Goal: Task Accomplishment & Management: Use online tool/utility

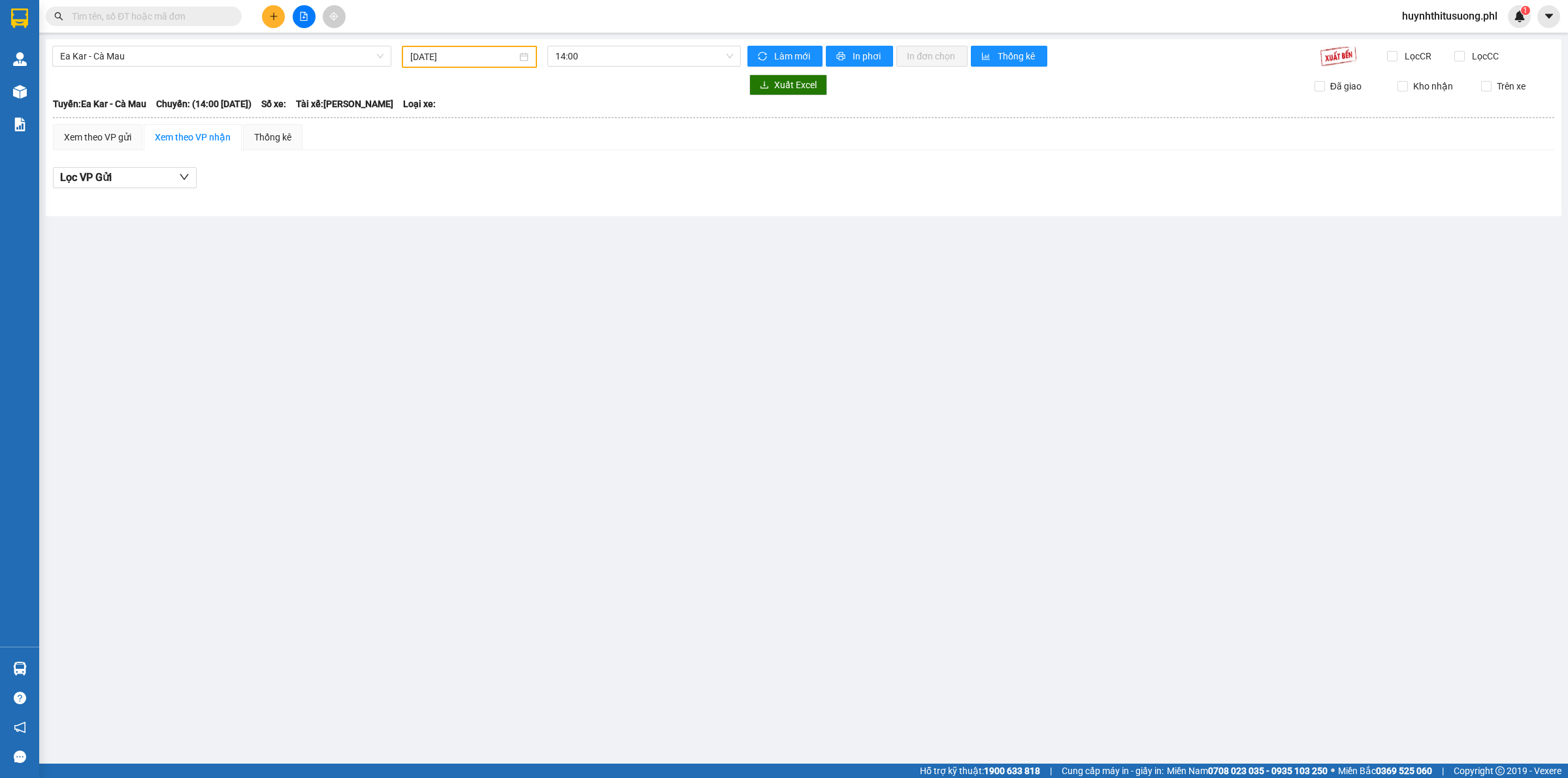
click at [481, 57] on input "[DATE]" at bounding box center [463, 56] width 107 height 14
click at [559, 88] on button "button" at bounding box center [557, 82] width 14 height 26
click at [555, 77] on button "button" at bounding box center [557, 82] width 14 height 26
click at [559, 79] on button "button" at bounding box center [557, 82] width 14 height 26
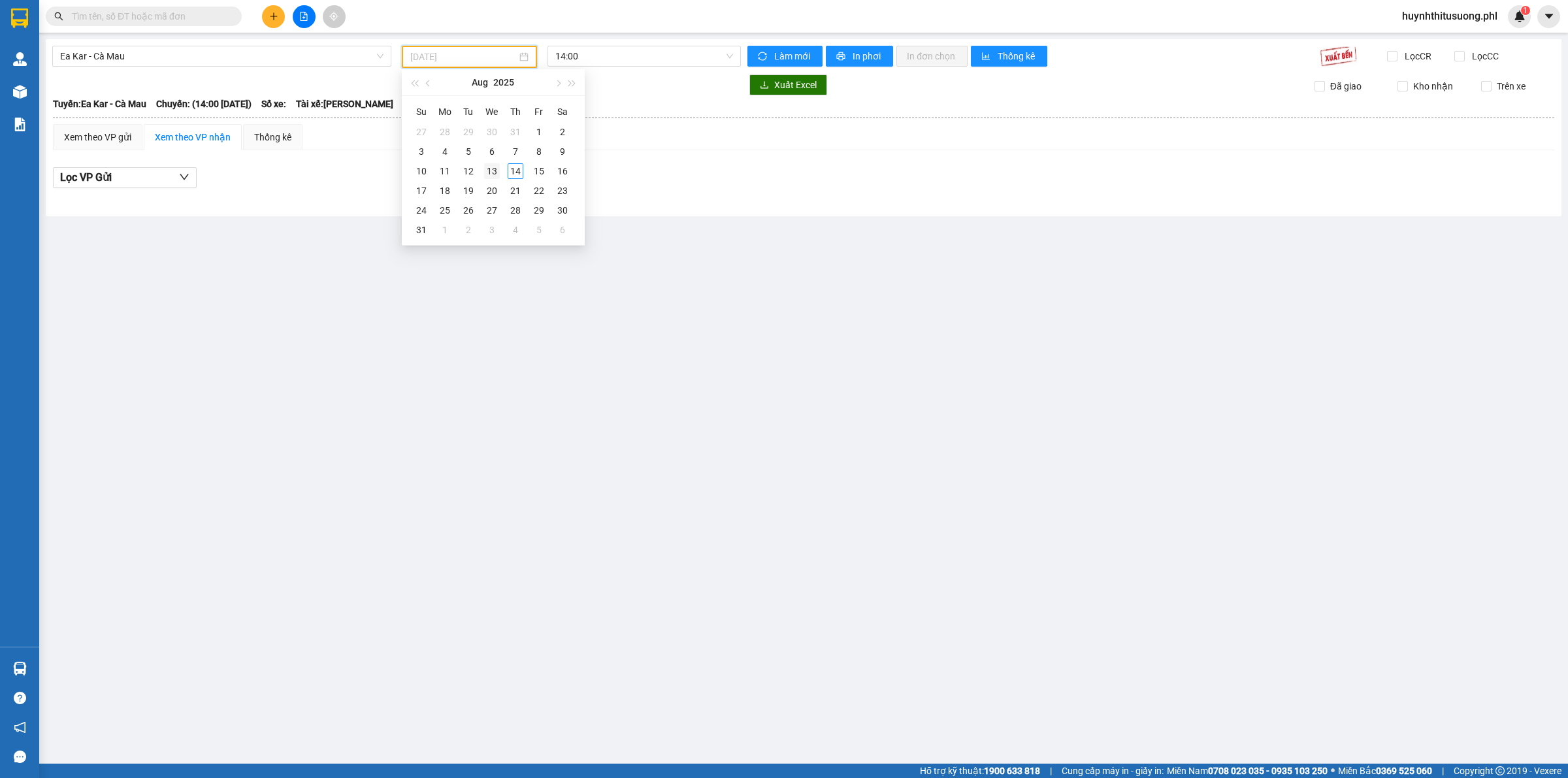
click at [488, 171] on div "13" at bounding box center [492, 171] width 15 height 15
type input "[DATE]"
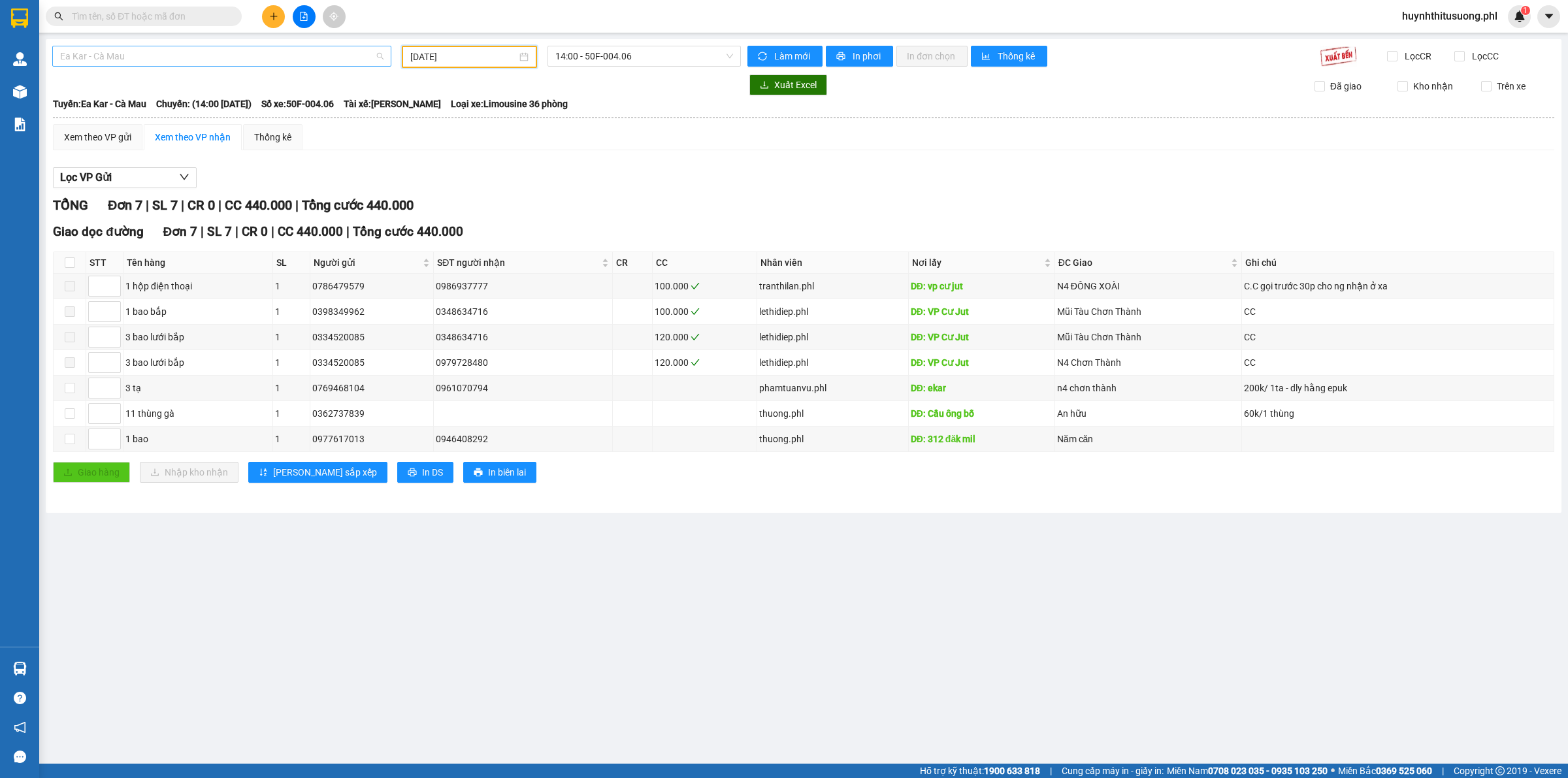
click at [224, 64] on span "Ea Kar - Cà Mau" at bounding box center [221, 56] width 323 height 19
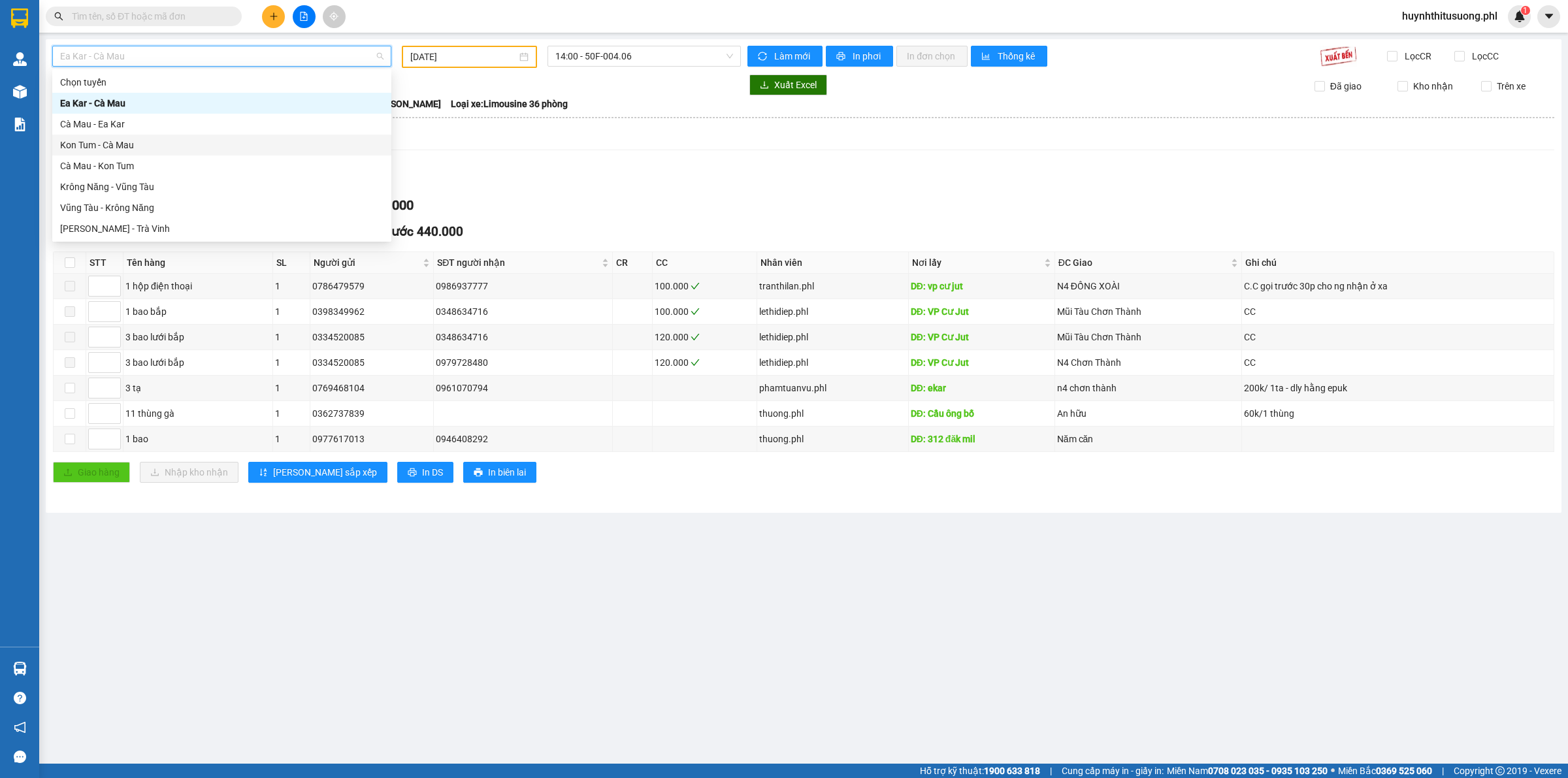
drag, startPoint x: 201, startPoint y: 156, endPoint x: 205, endPoint y: 138, distance: 18.4
click at [205, 138] on div "Chọn tuyến Ea Kar - [GEOGRAPHIC_DATA] [GEOGRAPHIC_DATA] - [GEOGRAPHIC_DATA] Kon…" at bounding box center [222, 166] width 339 height 188
click at [205, 138] on div "Kon Tum - Cà Mau" at bounding box center [221, 144] width 323 height 14
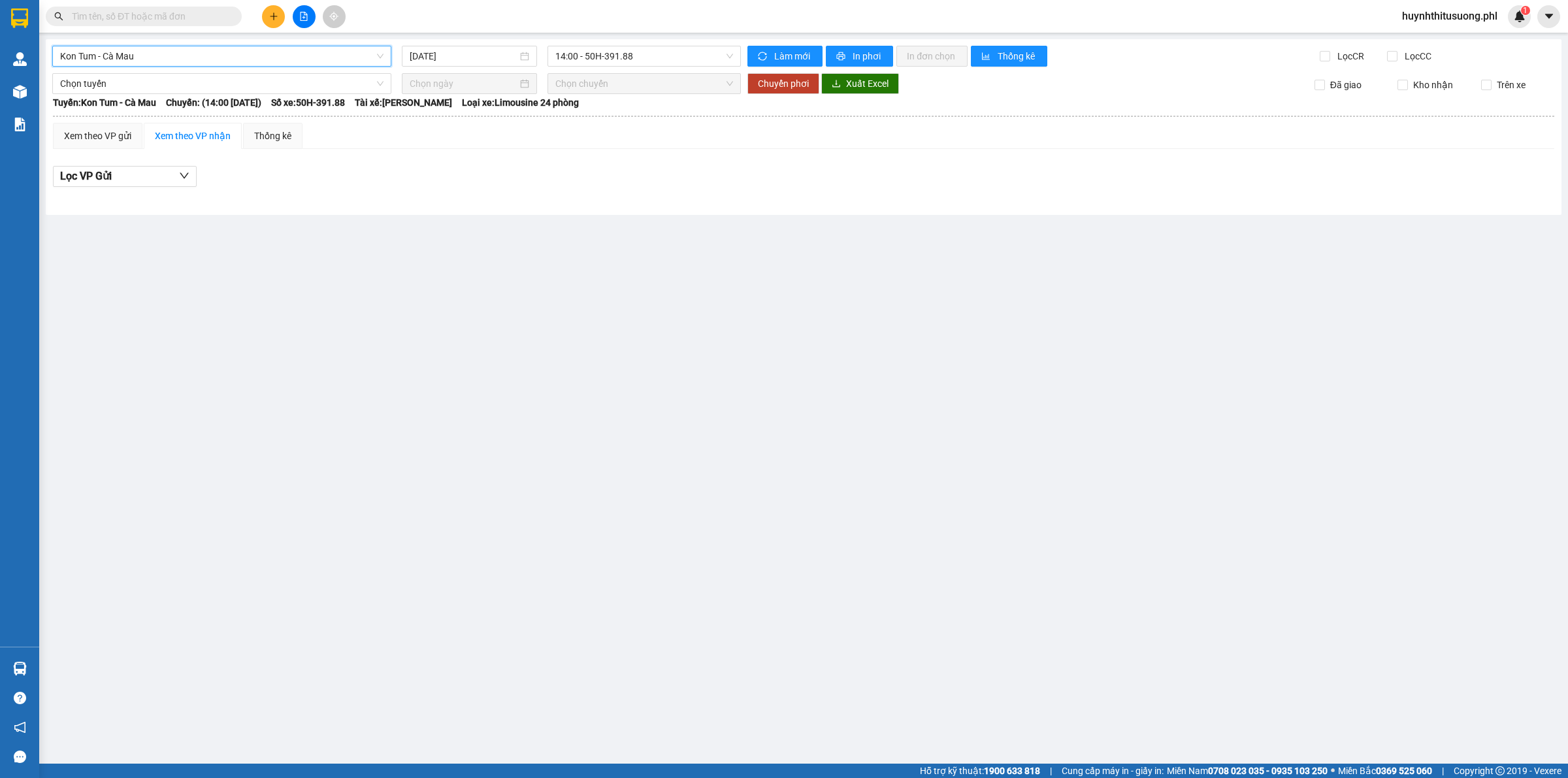
drag, startPoint x: 489, startPoint y: 60, endPoint x: 485, endPoint y: 92, distance: 32.2
click at [488, 64] on div "[DATE]" at bounding box center [469, 56] width 135 height 21
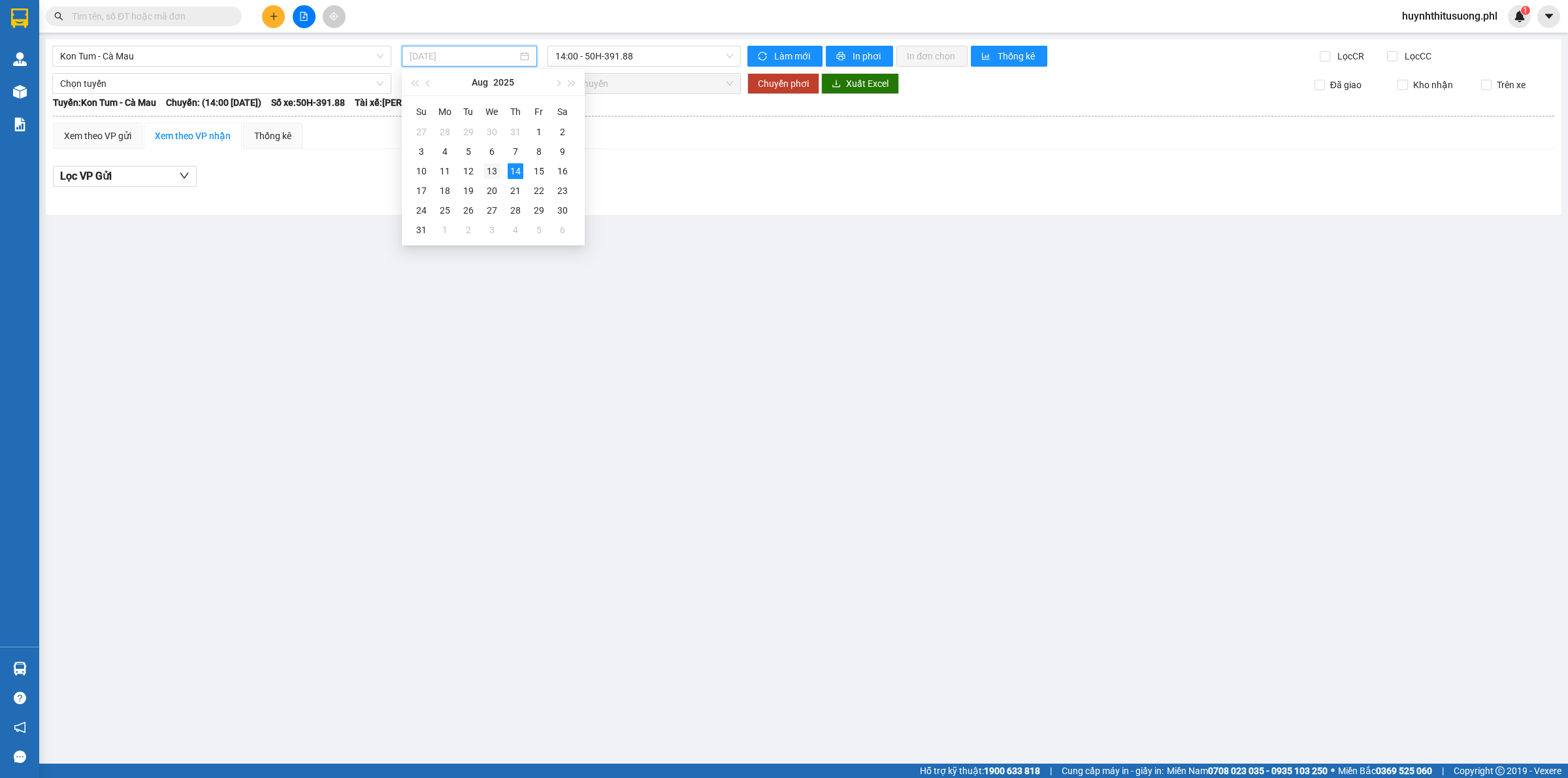
click at [494, 175] on div "13" at bounding box center [492, 171] width 15 height 15
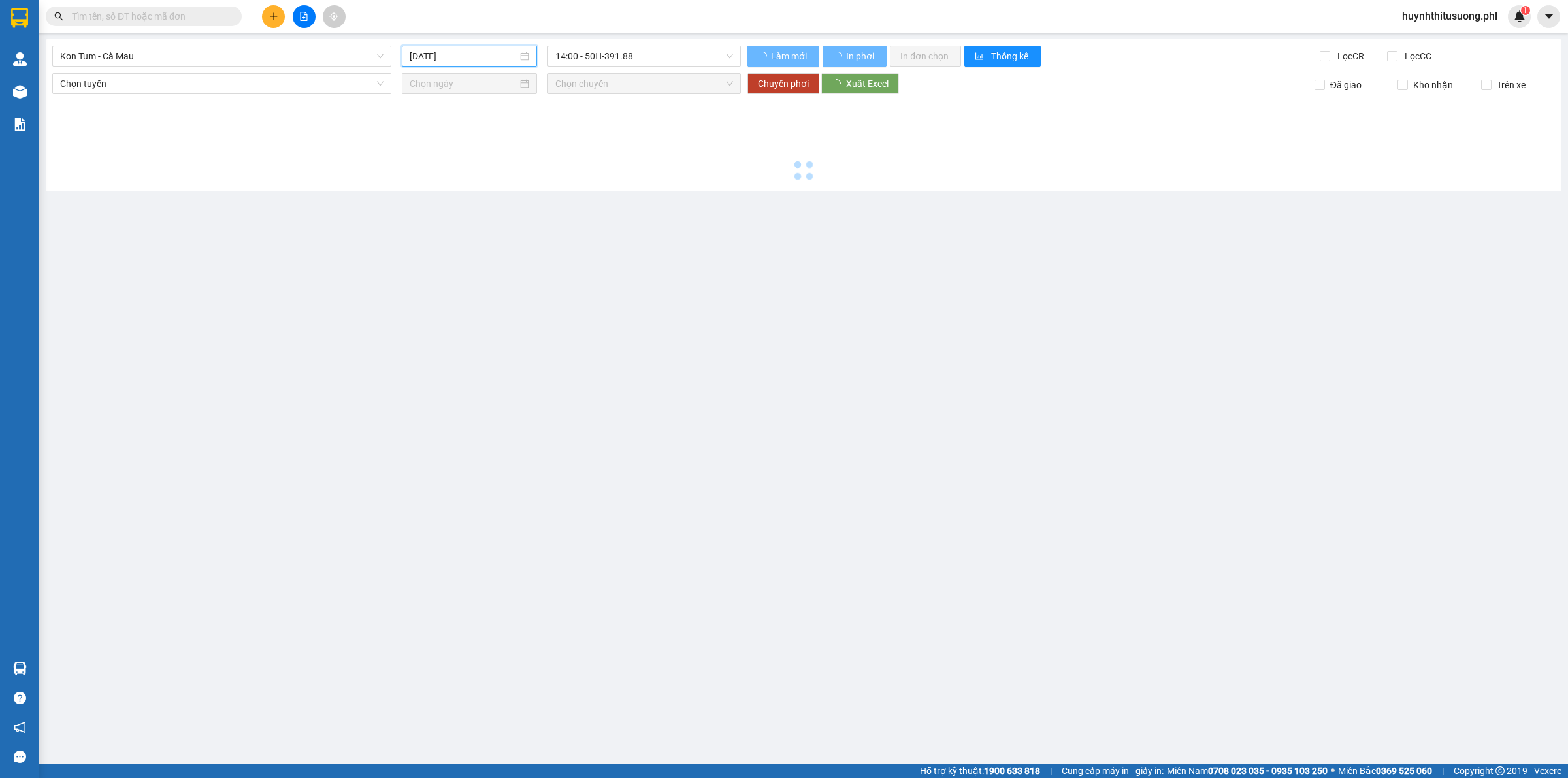
type input "[DATE]"
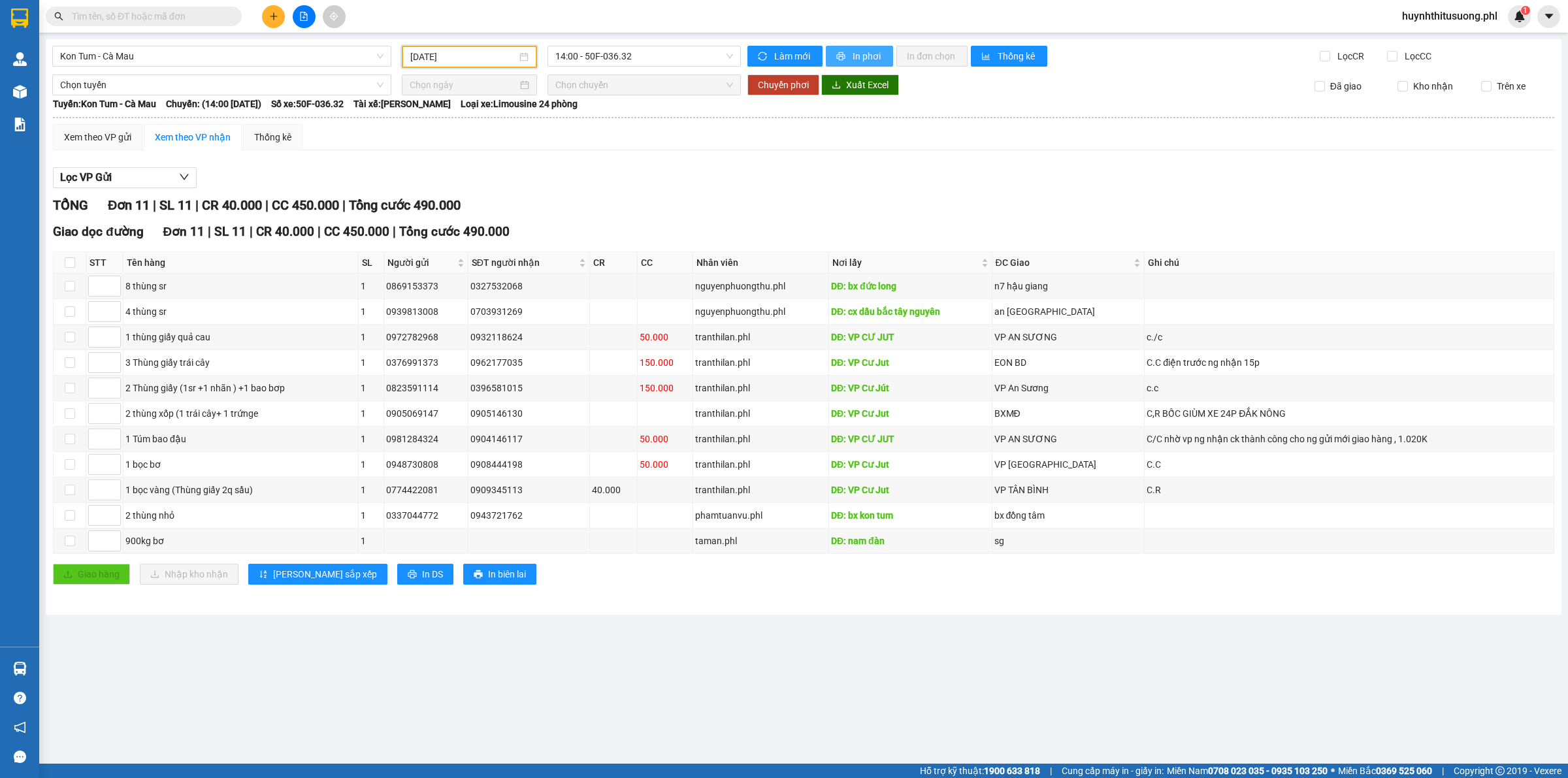
click at [886, 54] on button "In phơi" at bounding box center [860, 56] width 67 height 21
click at [187, 57] on span "Kon Tum - Cà Mau" at bounding box center [221, 56] width 323 height 19
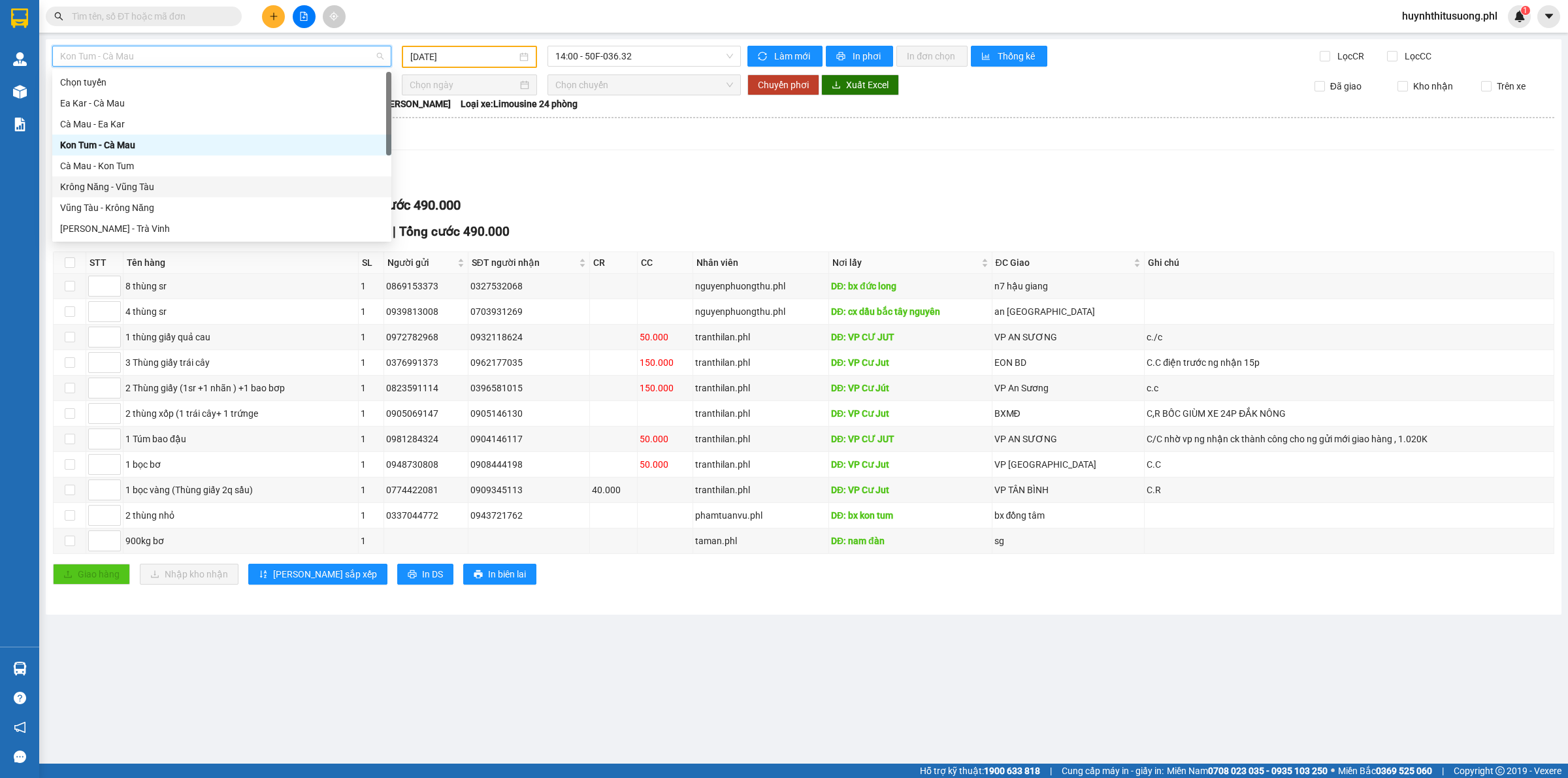
click at [178, 183] on div "Krông Năng - Vũng Tàu" at bounding box center [221, 186] width 323 height 14
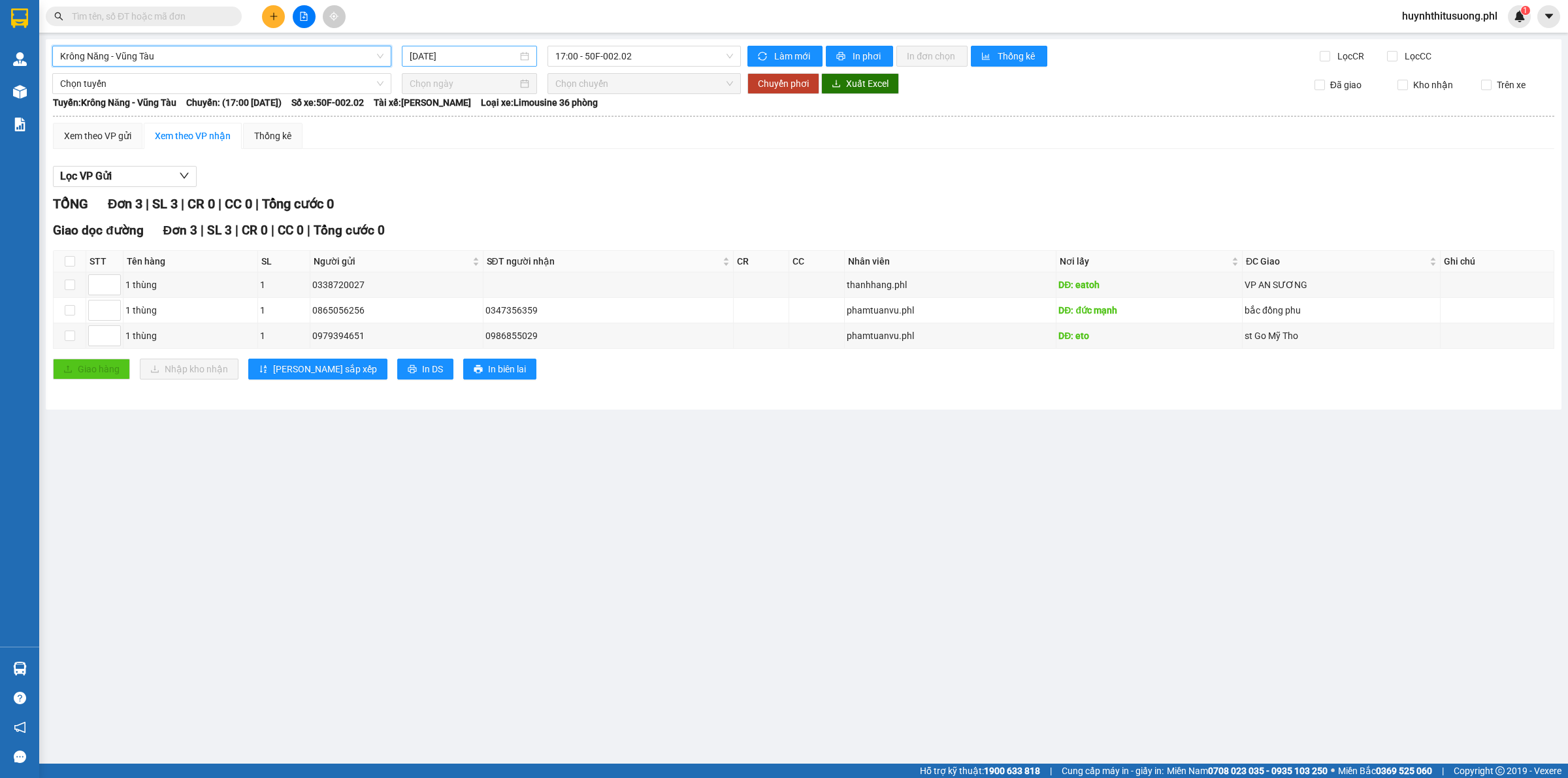
click at [473, 62] on input "[DATE]" at bounding box center [463, 56] width 107 height 14
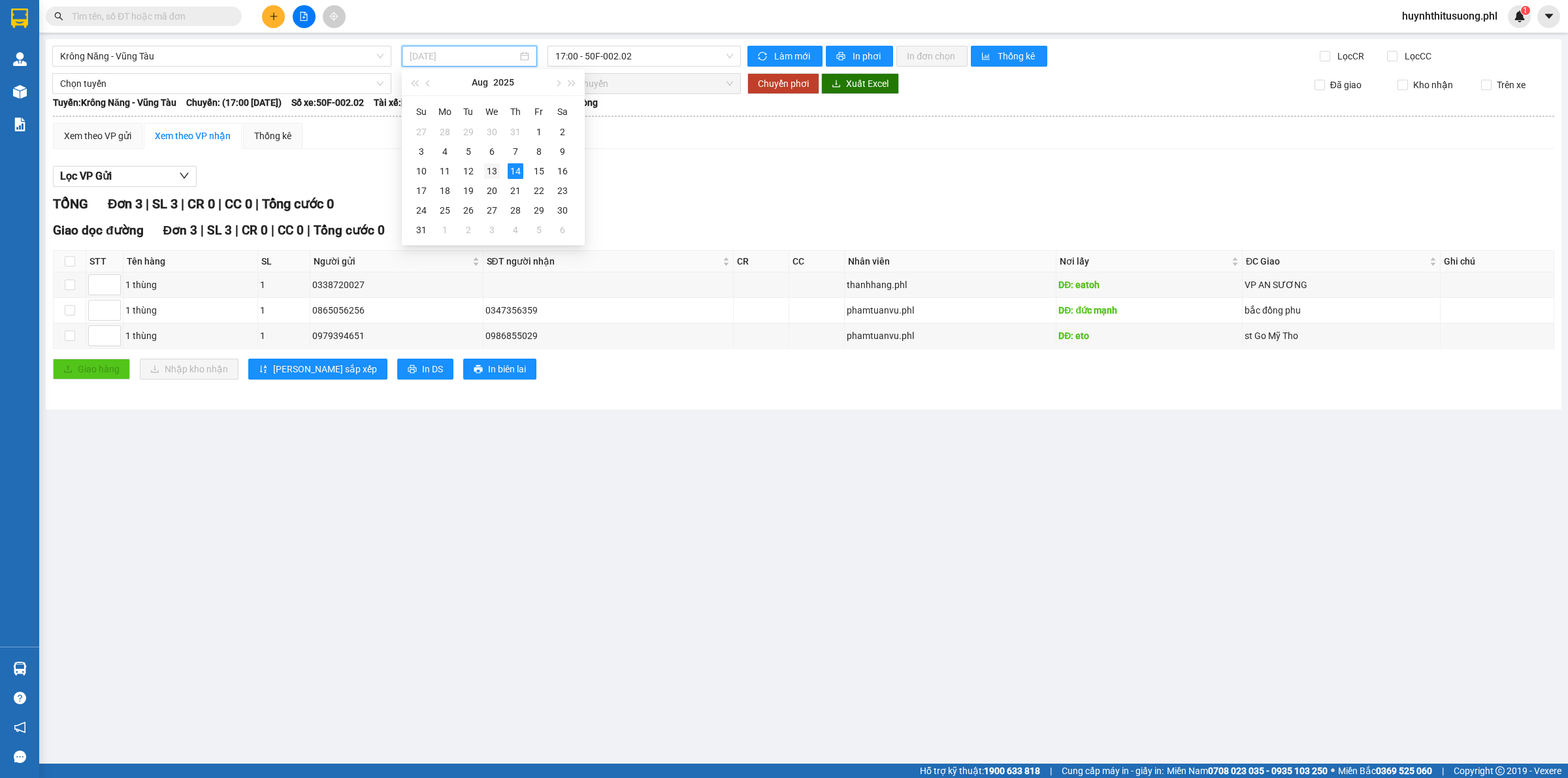
click at [488, 170] on div "13" at bounding box center [492, 171] width 15 height 15
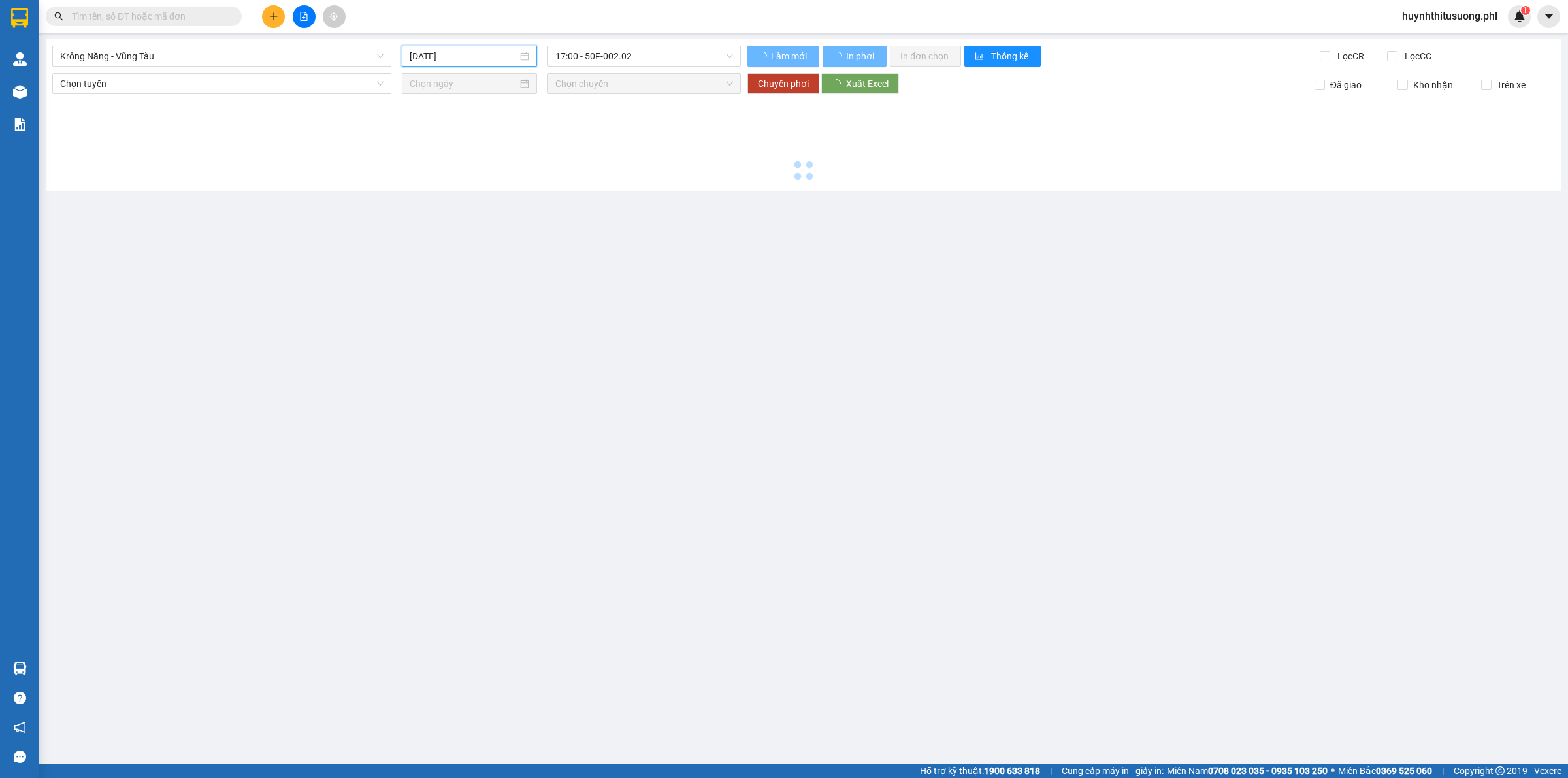
type input "[DATE]"
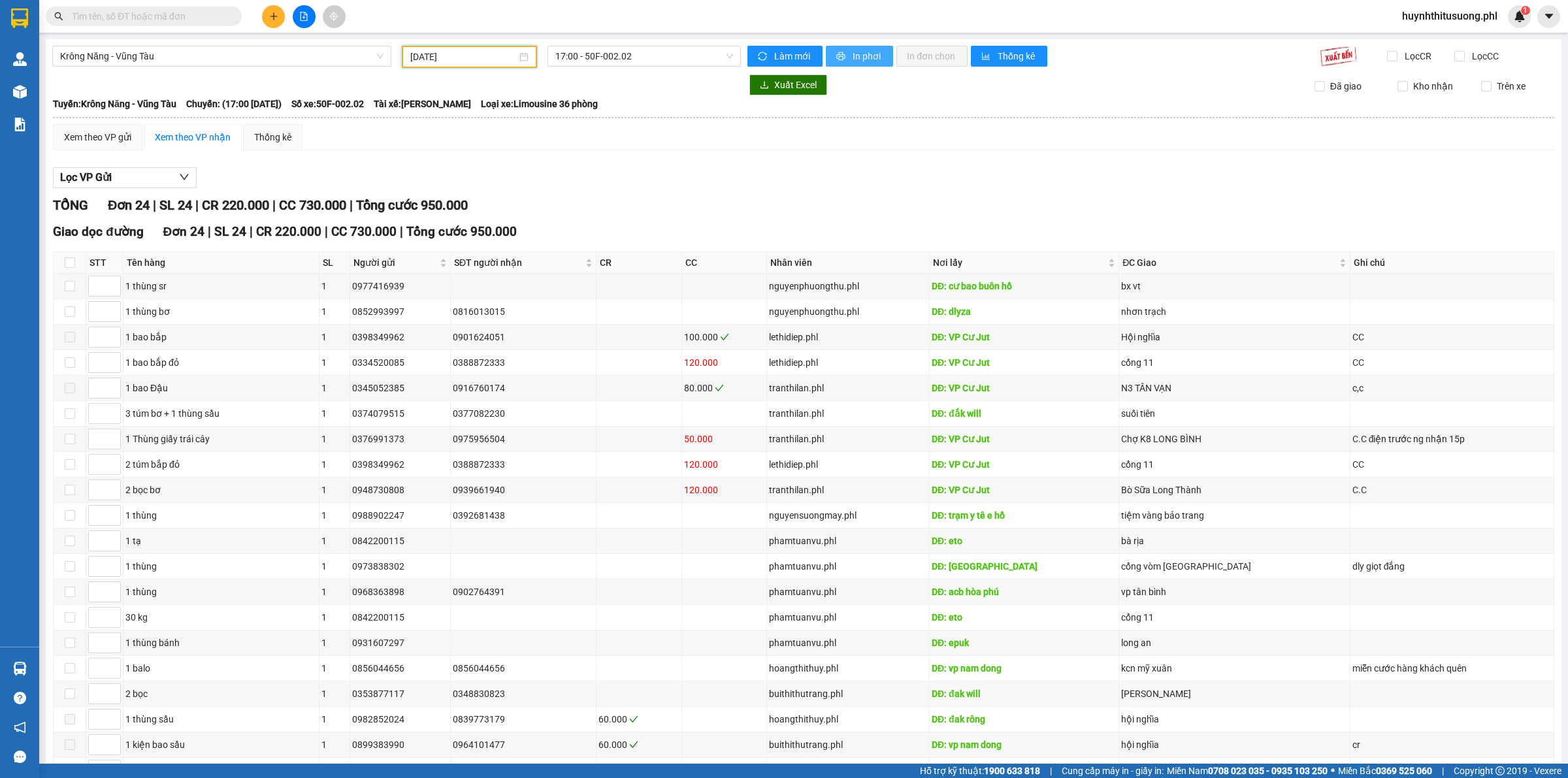
click at [860, 62] on span "In phơi" at bounding box center [867, 56] width 30 height 14
click at [263, 50] on span "Krông Năng - Vũng Tàu" at bounding box center [221, 56] width 323 height 19
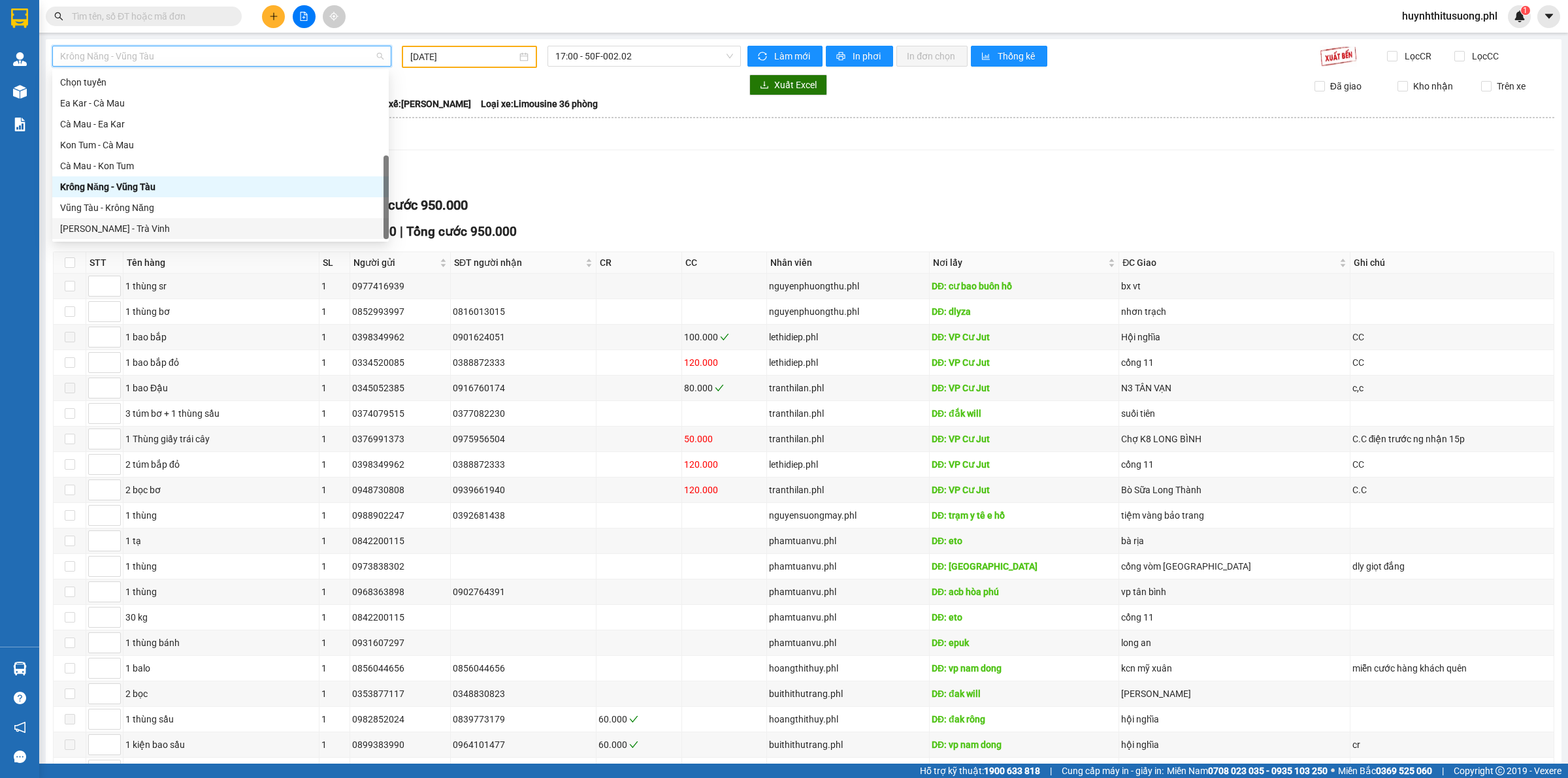
scroll to position [20, 0]
click at [118, 203] on div "[PERSON_NAME] - Trà Vinh" at bounding box center [220, 208] width 321 height 14
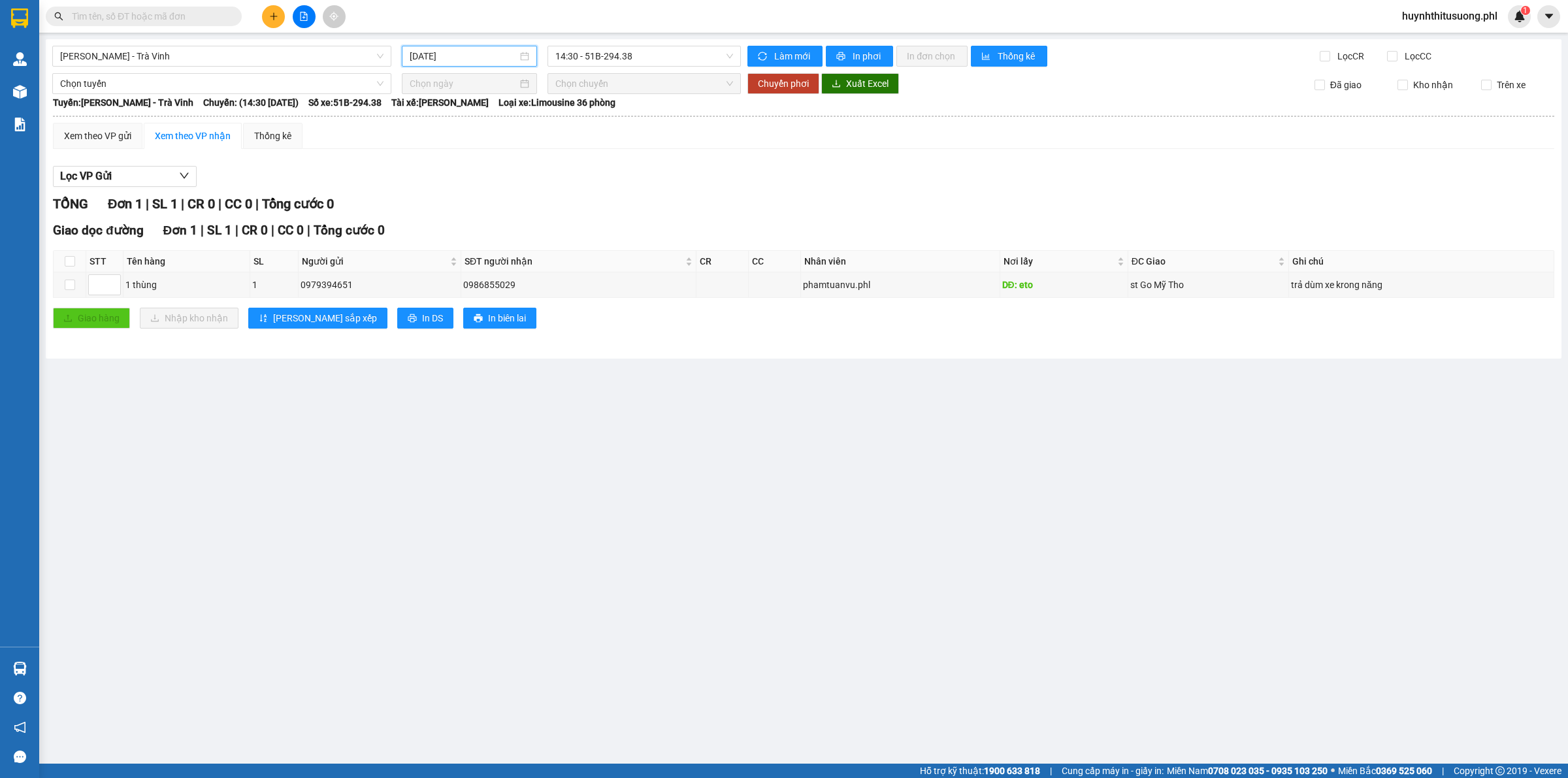
click at [454, 59] on input "[DATE]" at bounding box center [463, 56] width 107 height 14
click at [489, 171] on div "13" at bounding box center [492, 171] width 15 height 15
type input "[DATE]"
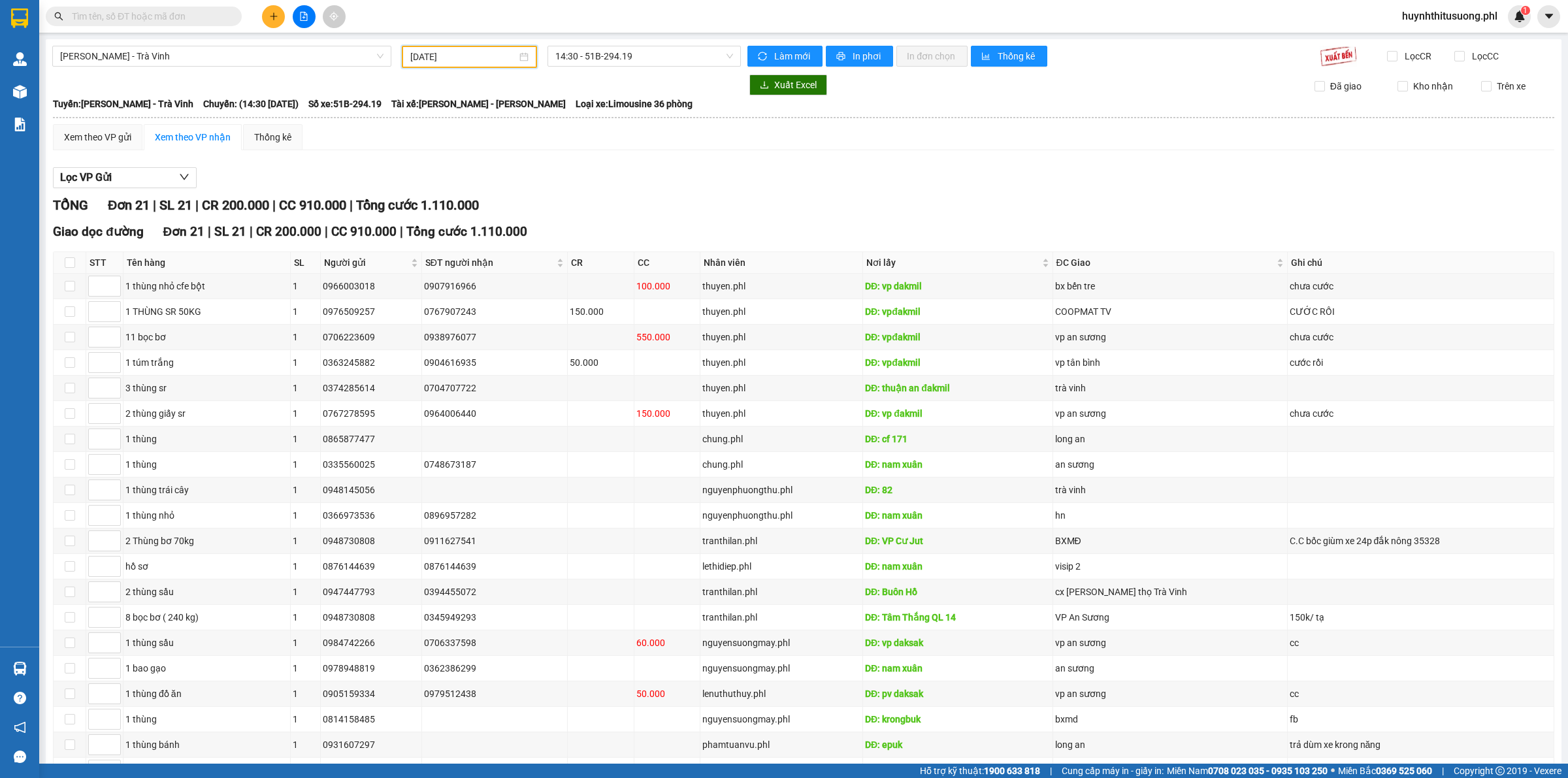
scroll to position [122, 0]
